Goal: Task Accomplishment & Management: Understand process/instructions

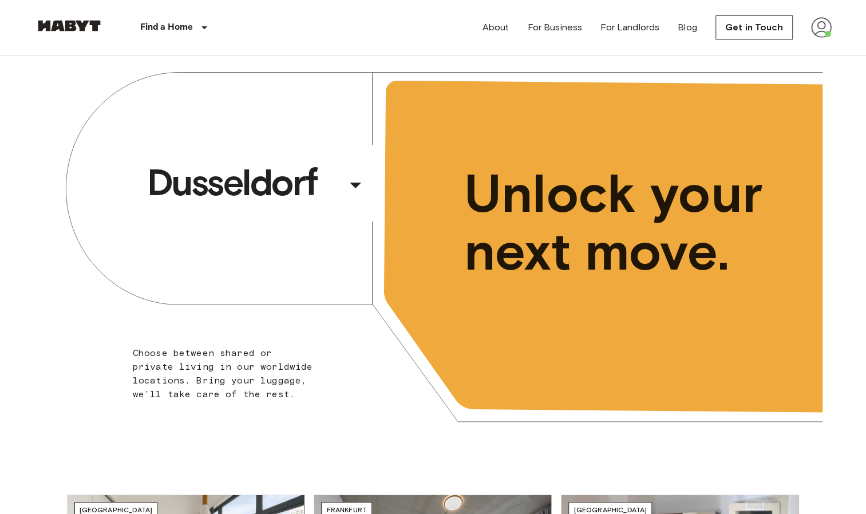
click at [808, 29] on div "About For Business For Landlords Blog Get in Touch" at bounding box center [656, 27] width 349 height 55
click at [814, 34] on img at bounding box center [821, 27] width 21 height 21
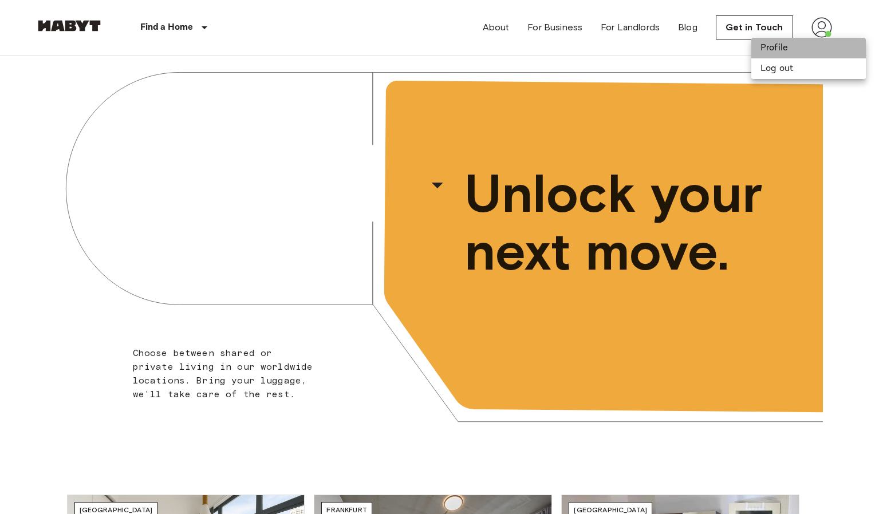
click at [781, 49] on li "Profile" at bounding box center [808, 48] width 114 height 21
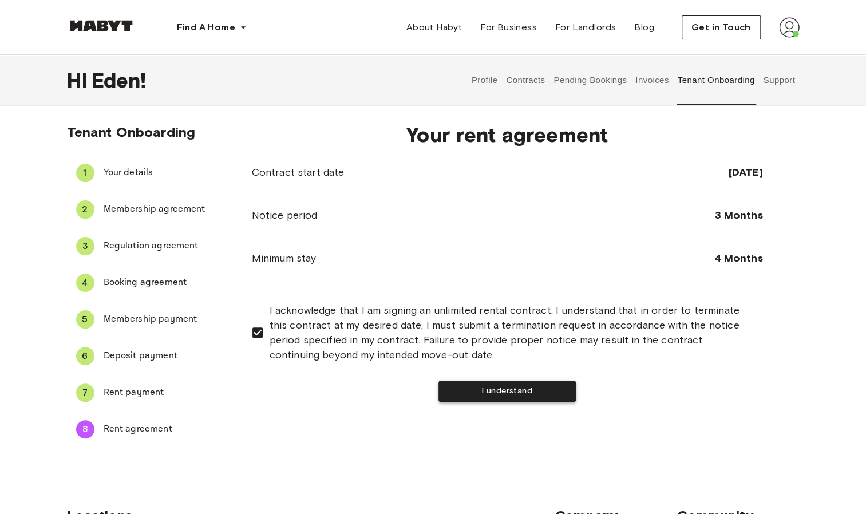
click at [474, 389] on button "I understand" at bounding box center [506, 391] width 137 height 21
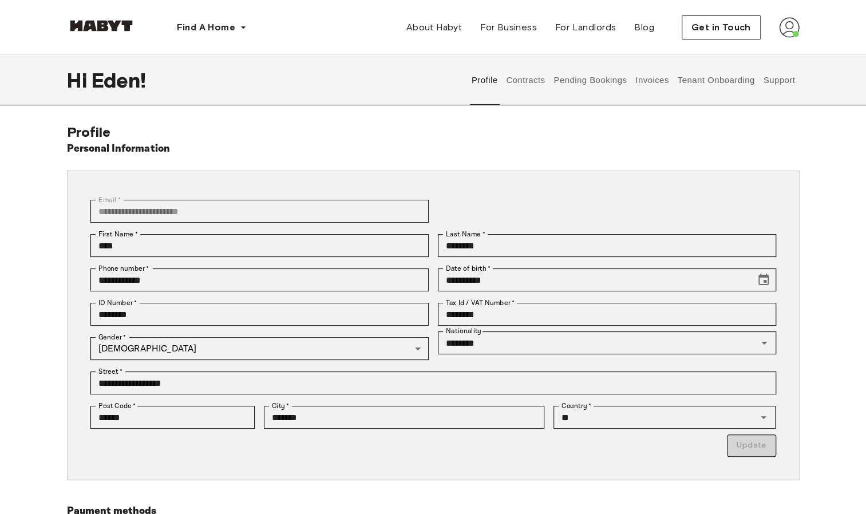
click at [728, 77] on button "Tenant Onboarding" at bounding box center [716, 80] width 80 height 50
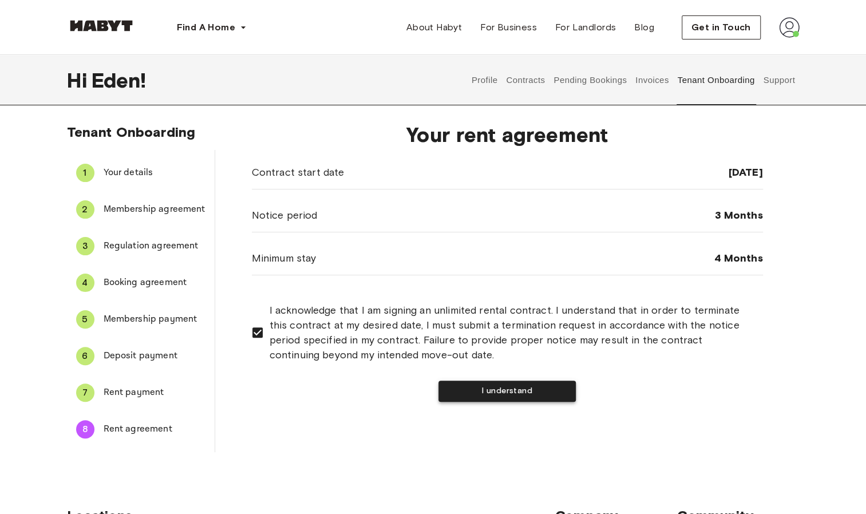
click at [494, 389] on button "I understand" at bounding box center [506, 391] width 137 height 21
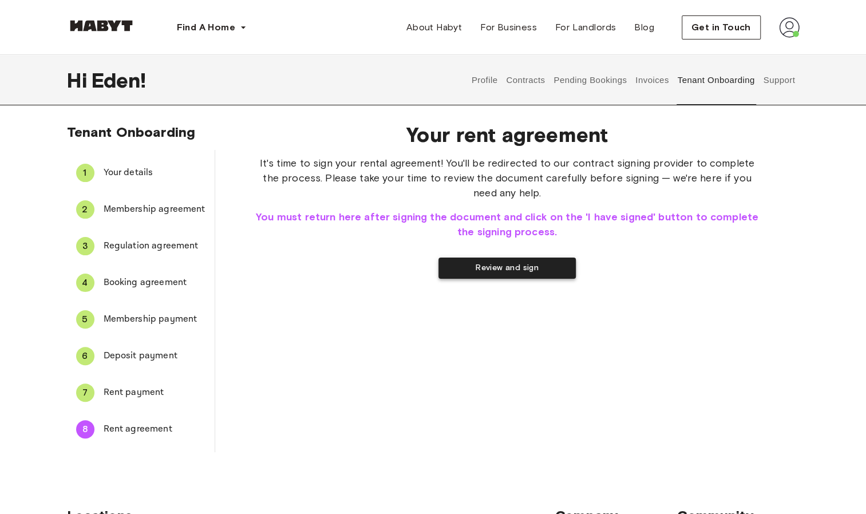
click at [511, 268] on button "Review and sign" at bounding box center [506, 268] width 137 height 21
